Goal: Task Accomplishment & Management: Manage account settings

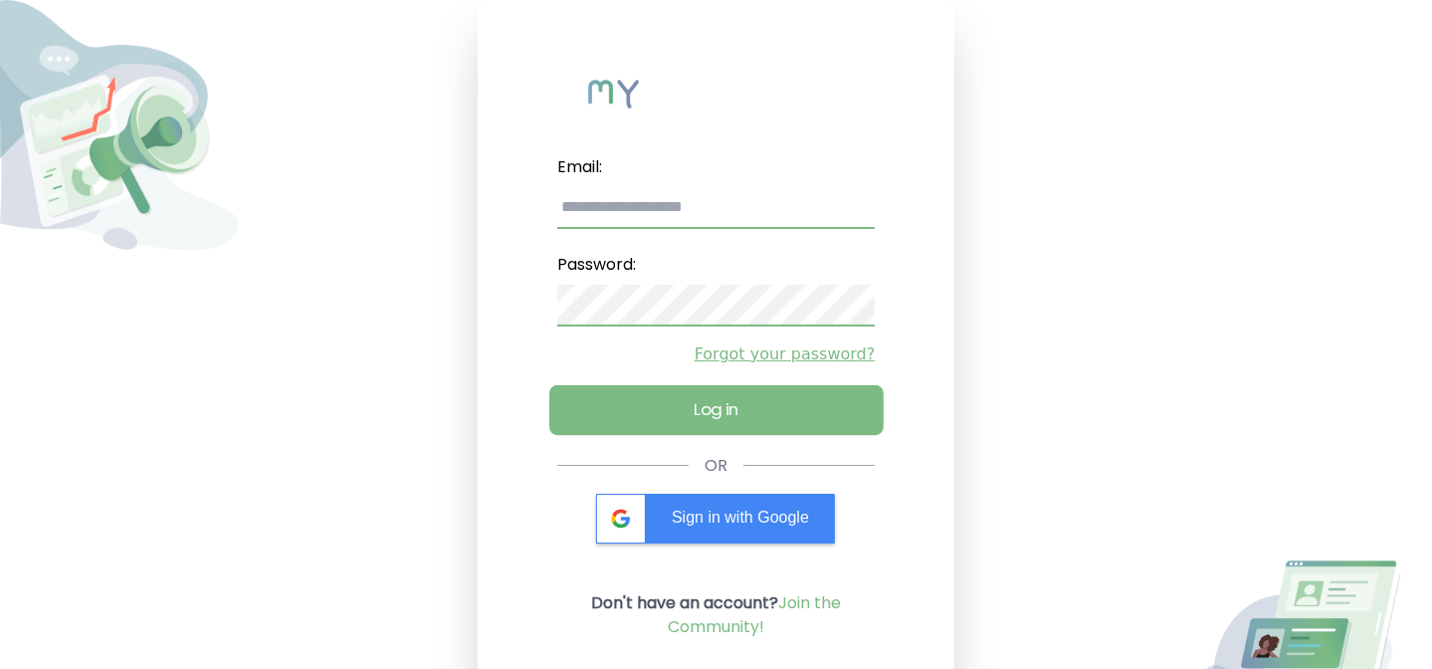
type input "**********"
click at [692, 397] on button "Log in" at bounding box center [716, 410] width 334 height 50
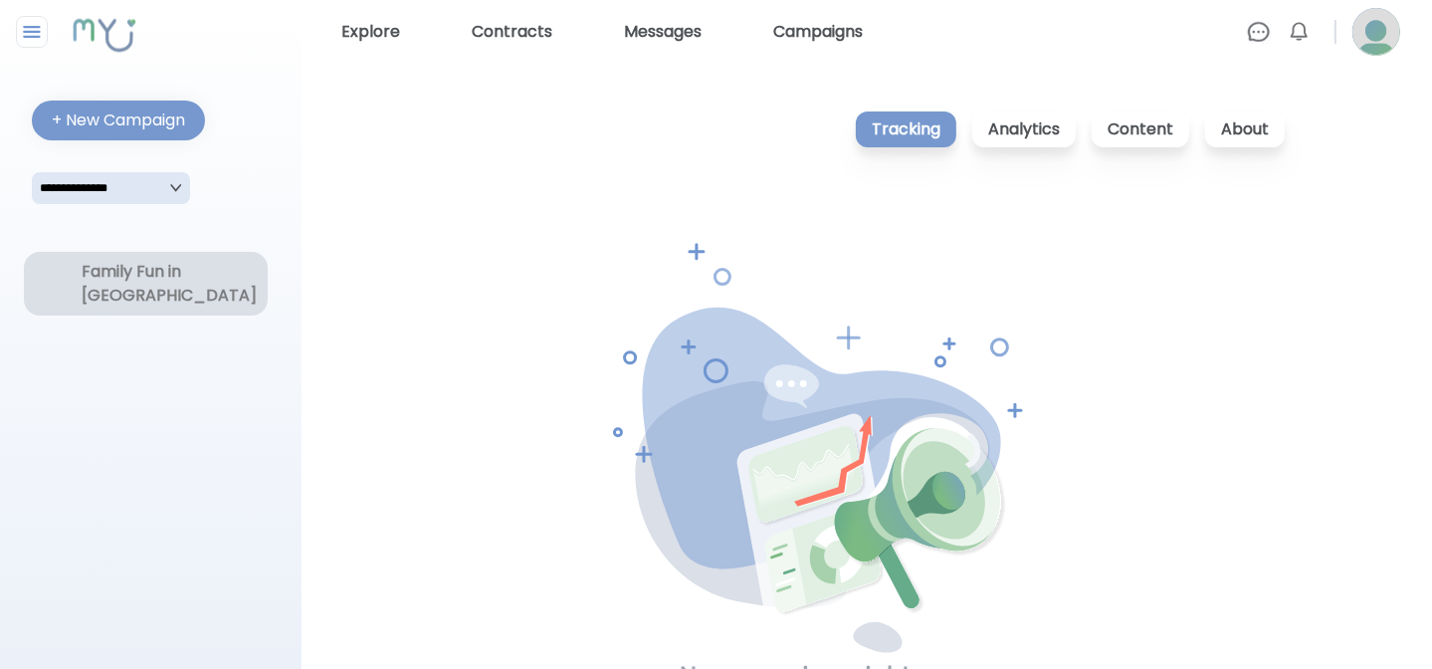
click at [149, 286] on div "Family Fun in [GEOGRAPHIC_DATA]" at bounding box center [145, 284] width 127 height 48
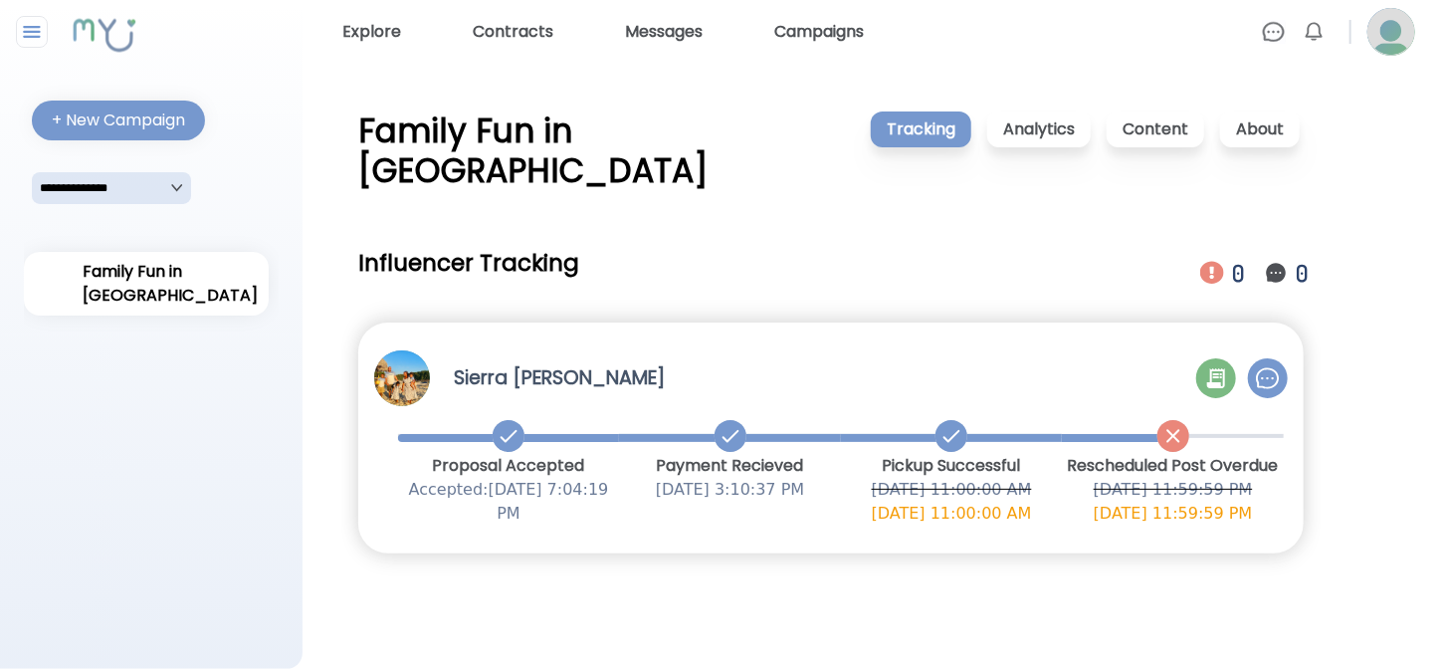
click at [1270, 366] on img at bounding box center [1268, 378] width 24 height 24
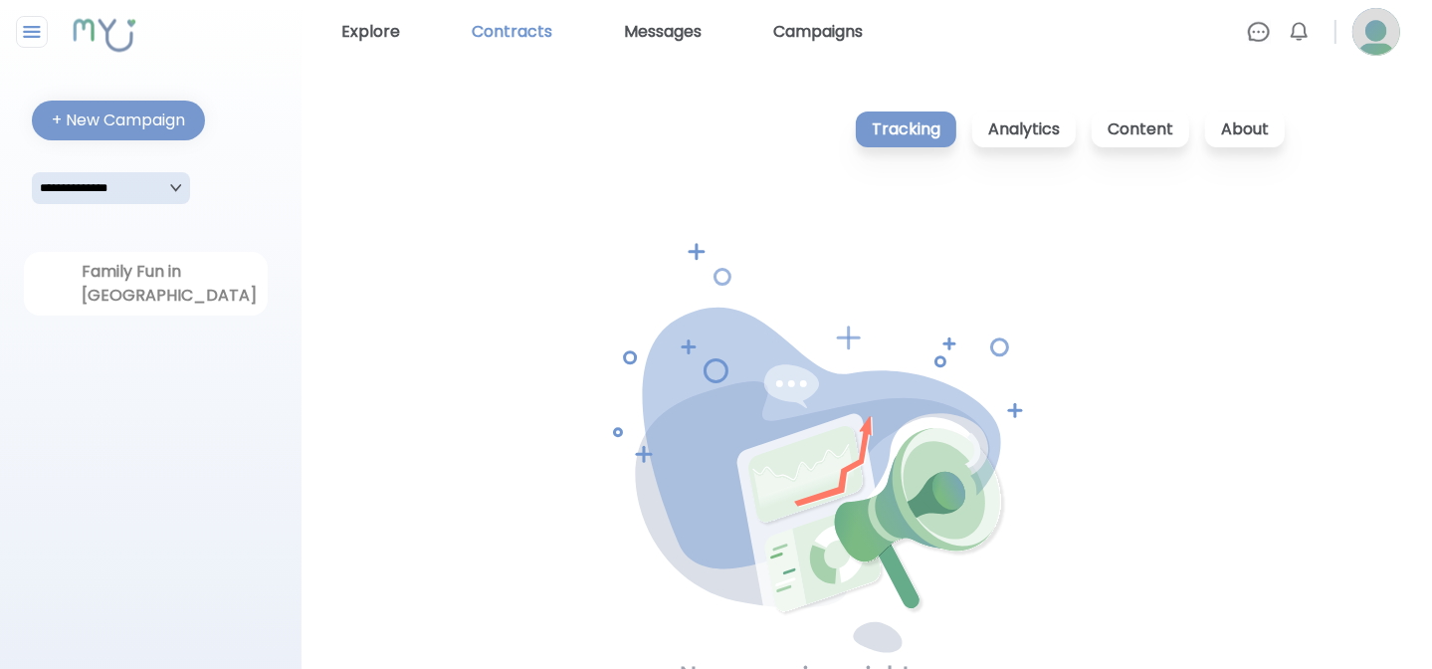
click at [533, 19] on link "Contracts" at bounding box center [512, 32] width 97 height 32
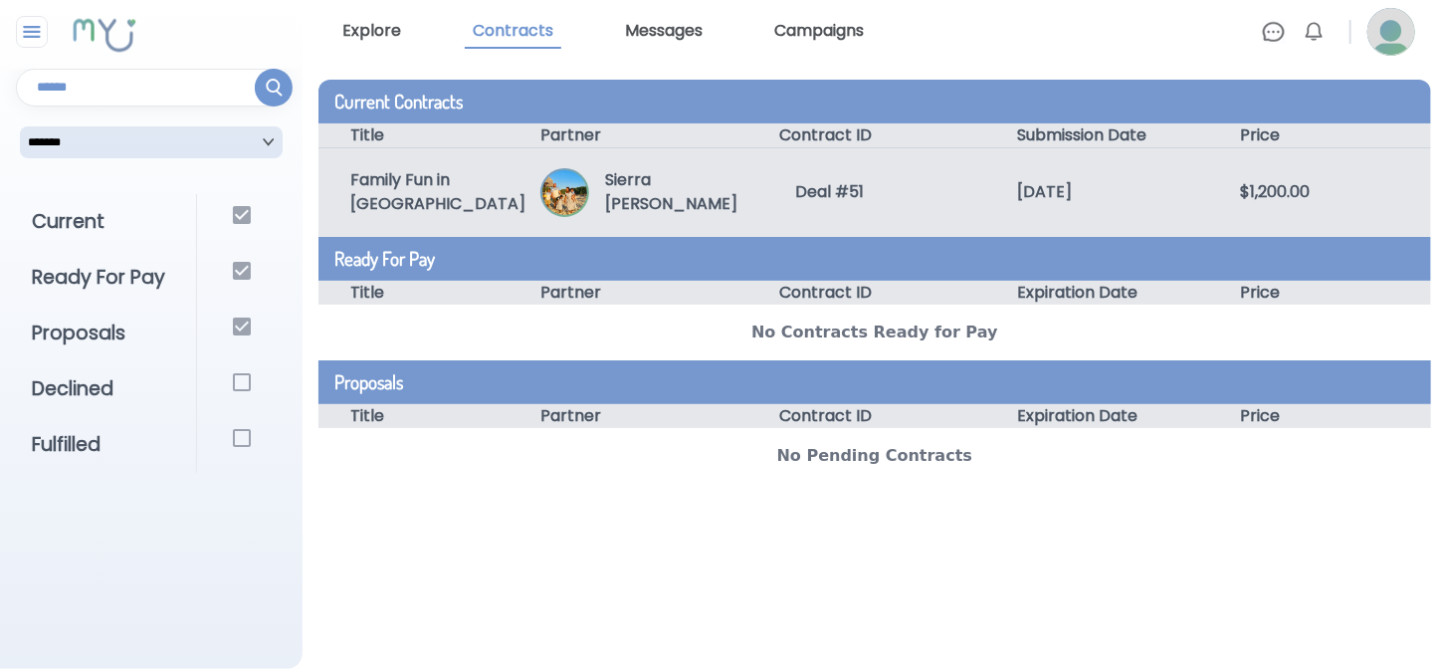
click at [1198, 198] on div "[DATE]" at bounding box center [1097, 192] width 223 height 24
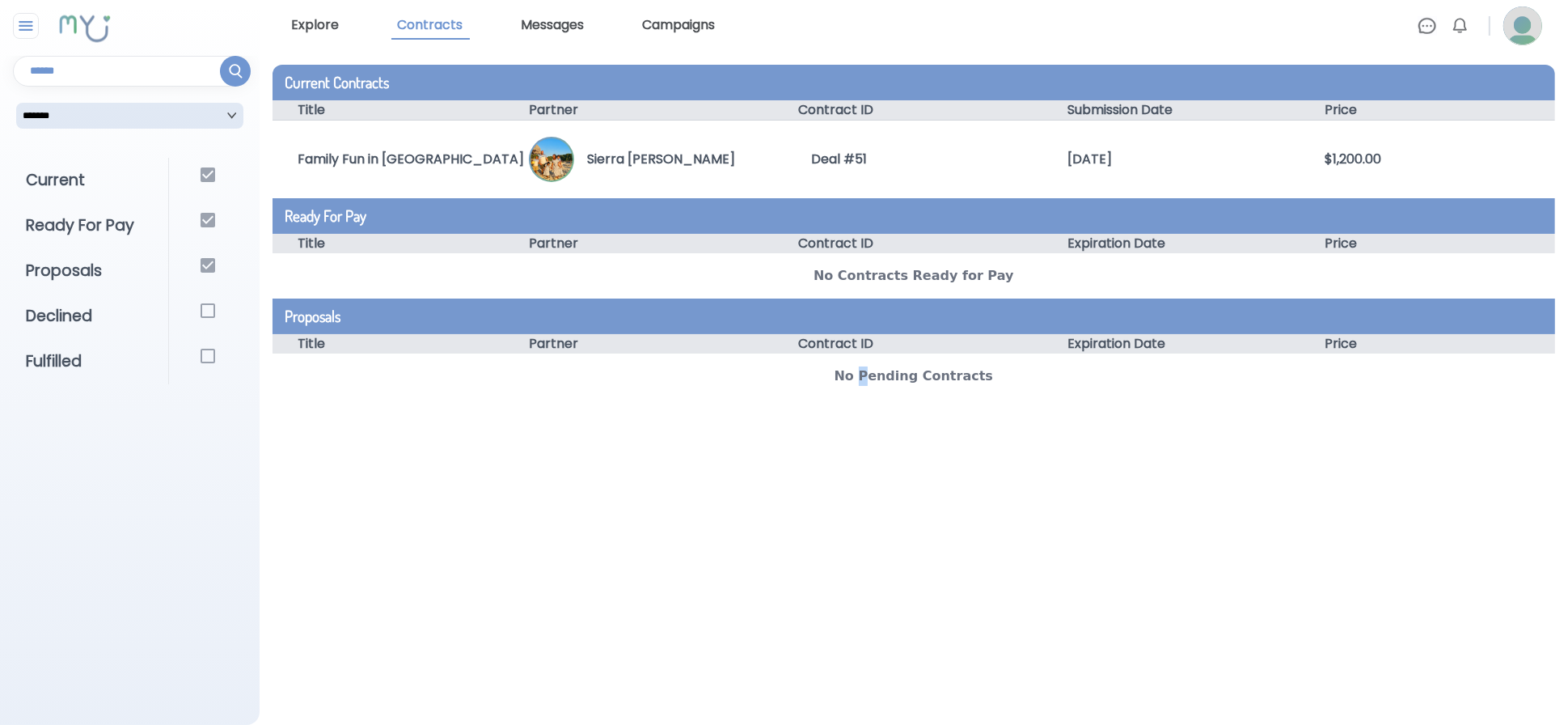
drag, startPoint x: 1097, startPoint y: 2, endPoint x: 875, endPoint y: 480, distance: 527.0
click at [875, 480] on div "Current Contracts Title Partner Contract ID Submission Date Price Family Fun in…" at bounding box center [913, 389] width 1283 height 647
